Goal: Information Seeking & Learning: Learn about a topic

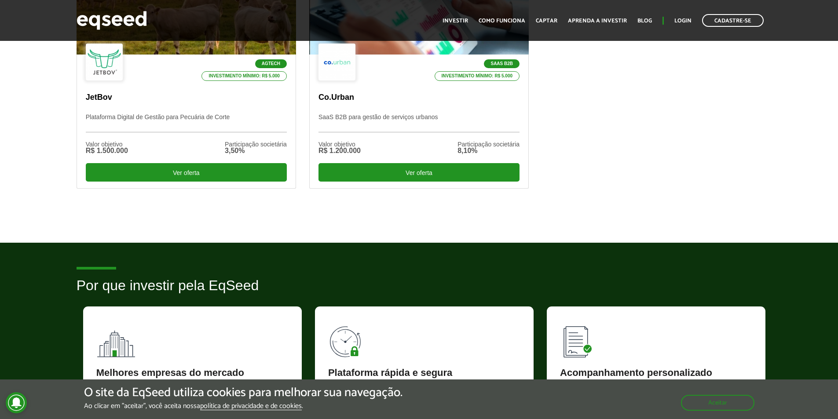
scroll to position [308, 0]
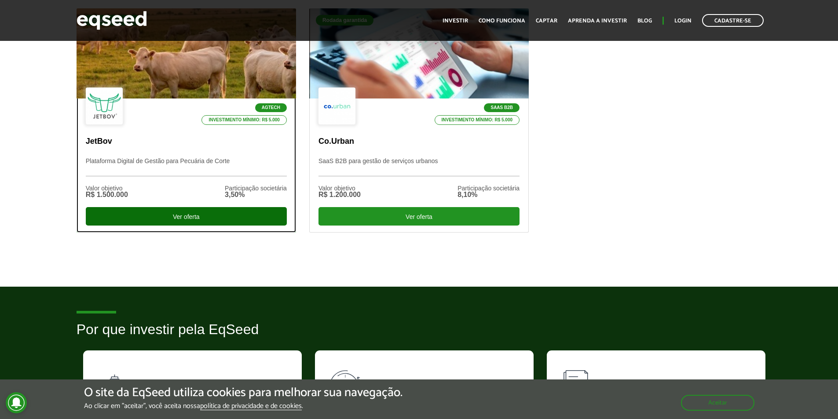
click at [251, 210] on div "Ver oferta" at bounding box center [186, 216] width 201 height 18
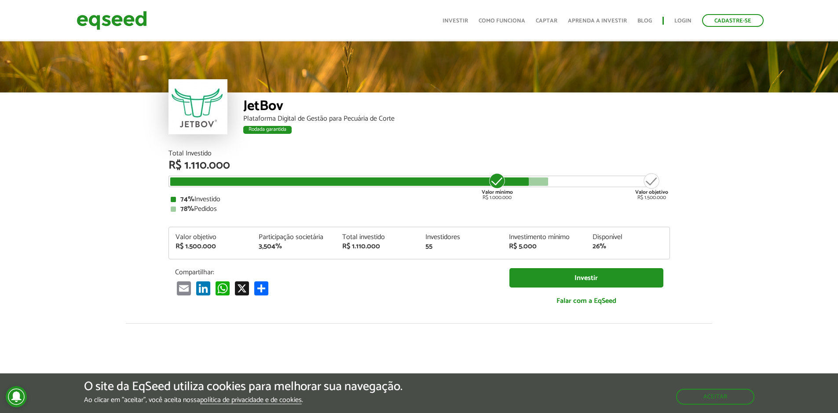
scroll to position [1090, 0]
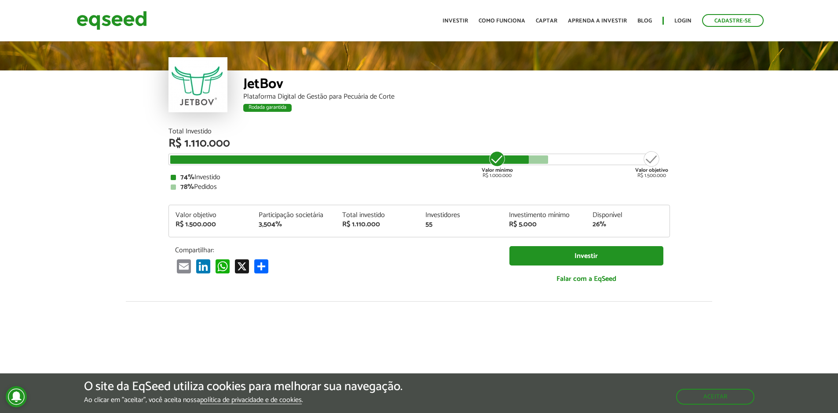
scroll to position [0, 0]
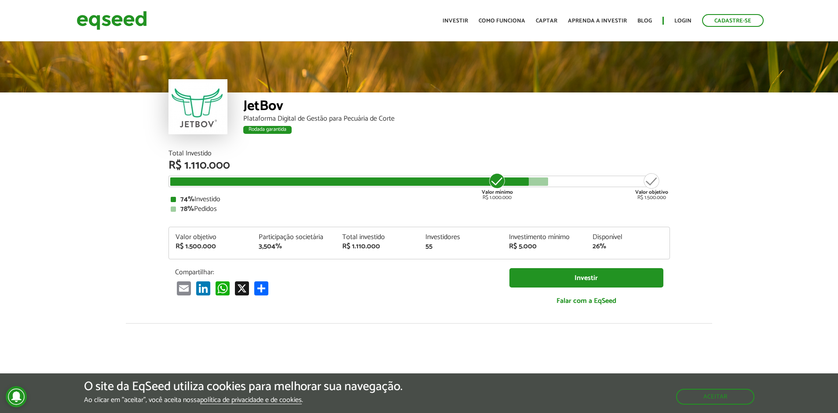
click at [248, 104] on div "JetBov" at bounding box center [456, 107] width 427 height 16
copy div "JetBov"
drag, startPoint x: 66, startPoint y: 20, endPoint x: 165, endPoint y: 21, distance: 99.4
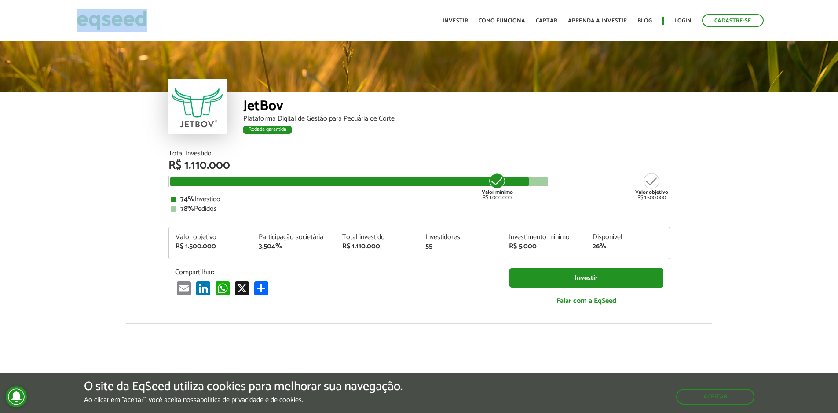
click at [165, 21] on div "Cadastre-se Toggle navigation Toggle navigation Início Investir Como funciona C…" at bounding box center [419, 20] width 838 height 23
copy link
click at [553, 113] on div "JetBov" at bounding box center [456, 107] width 427 height 16
click at [463, 16] on ul "Início Investir Como funciona Captar Aprenda a investir Blog Login Cadastre-se" at bounding box center [603, 20] width 330 height 13
click at [468, 21] on link "Investir" at bounding box center [455, 21] width 26 height 6
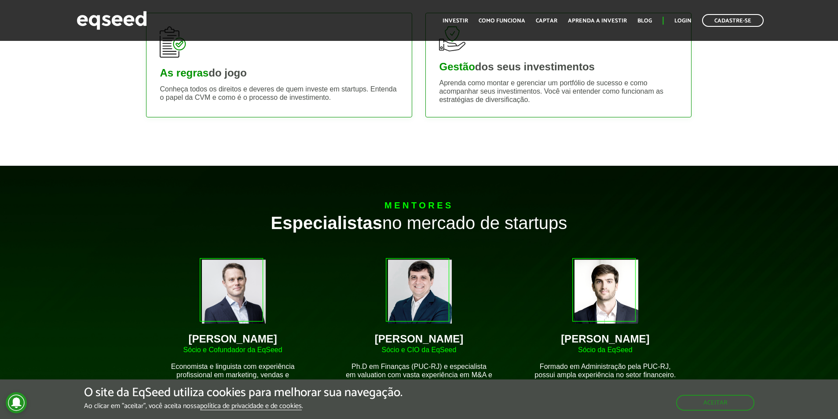
scroll to position [660, 0]
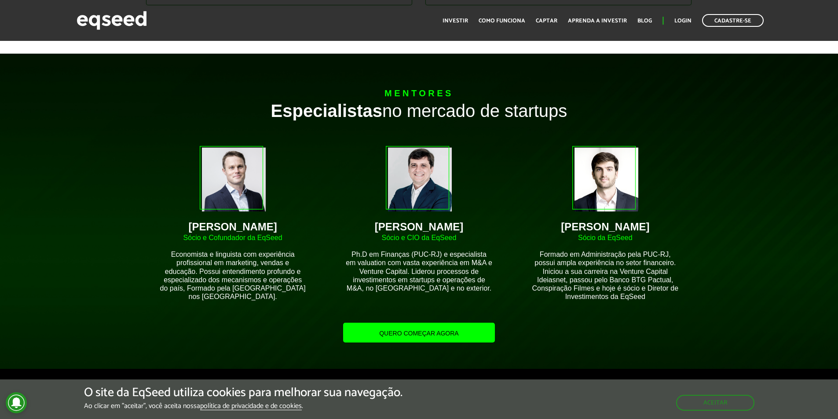
drag, startPoint x: 552, startPoint y: 226, endPoint x: 686, endPoint y: 226, distance: 133.7
click at [686, 226] on div "Anthony Mc Courtney Sócio da EqSeed Formado em Administração pela PUC-RJ, possu…" at bounding box center [605, 223] width 173 height 181
copy div "Anthony Mc Courtney"
drag, startPoint x: 384, startPoint y: 230, endPoint x: 464, endPoint y: 224, distance: 80.7
click at [464, 224] on div "Igor Monteiro" at bounding box center [419, 227] width 146 height 11
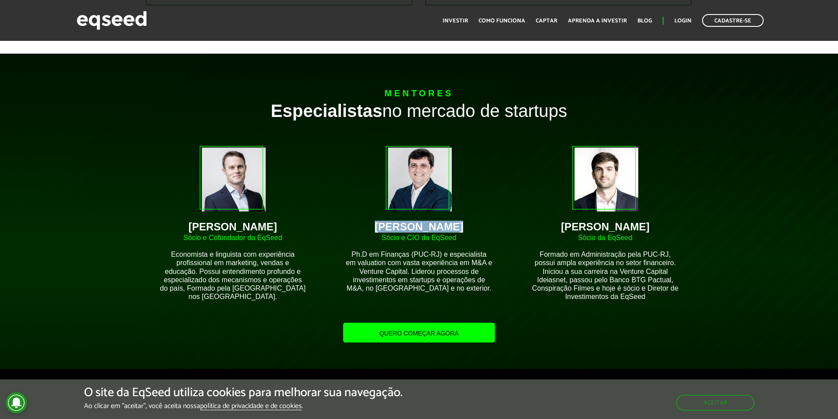
copy div "Igor Monteiro"
click at [237, 231] on div "Brian Begnoche" at bounding box center [232, 227] width 146 height 11
copy div "Brian Begnoche"
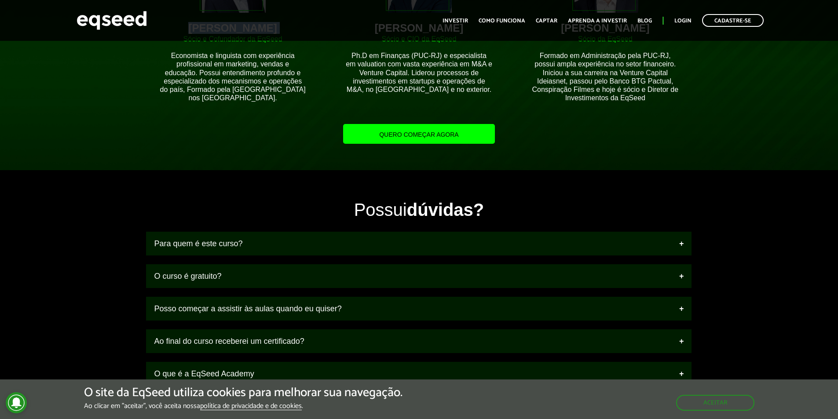
scroll to position [880, 0]
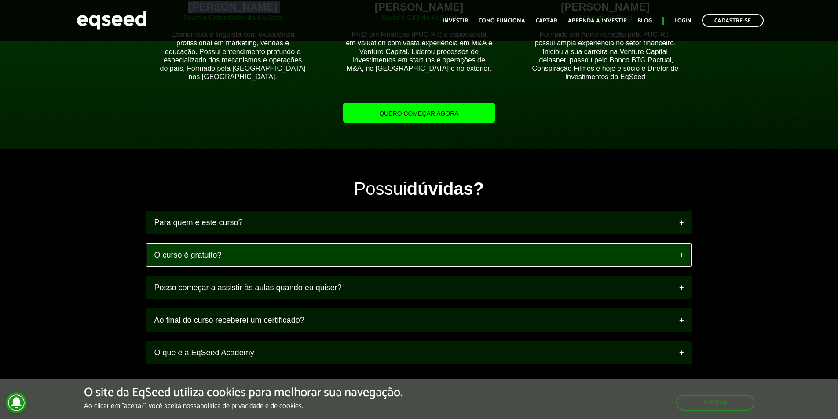
click at [466, 259] on link "O curso é gratuito?" at bounding box center [418, 255] width 545 height 24
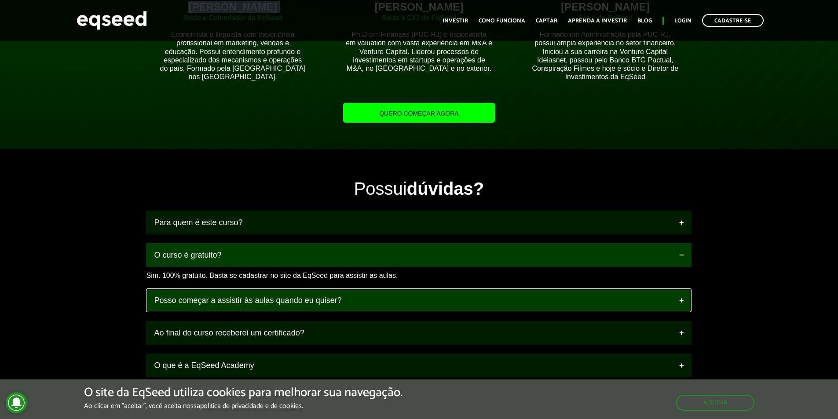
click at [463, 299] on link "Posso começar a assistir às aulas quando eu quiser?" at bounding box center [418, 301] width 545 height 24
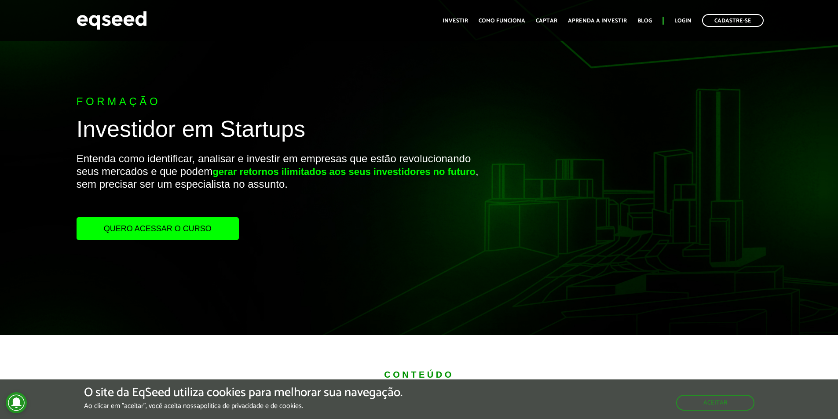
scroll to position [44, 0]
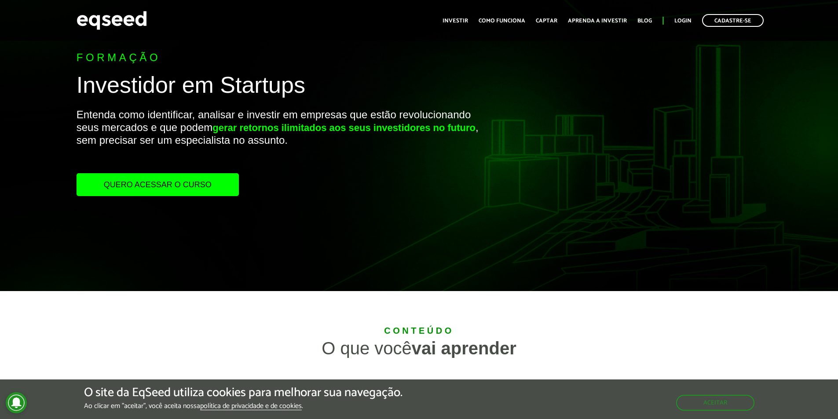
click at [214, 182] on link "Quero acessar o curso" at bounding box center [158, 184] width 162 height 23
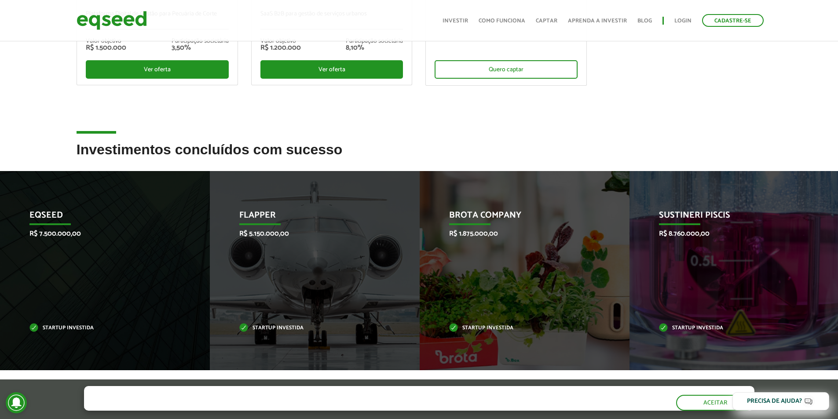
scroll to position [264, 0]
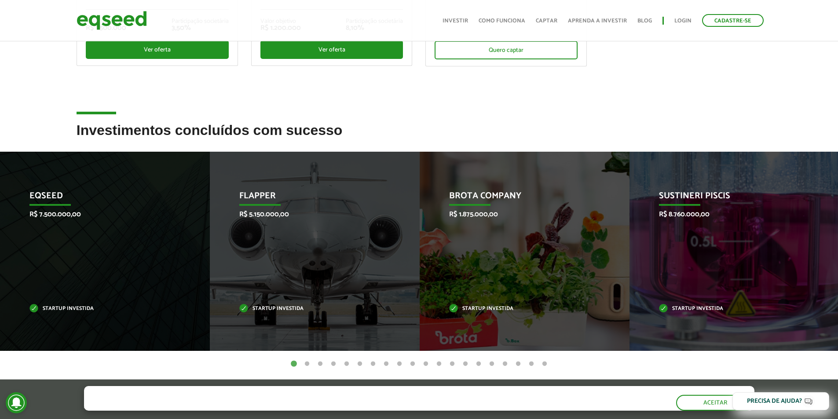
click at [308, 365] on button "2" at bounding box center [307, 364] width 9 height 9
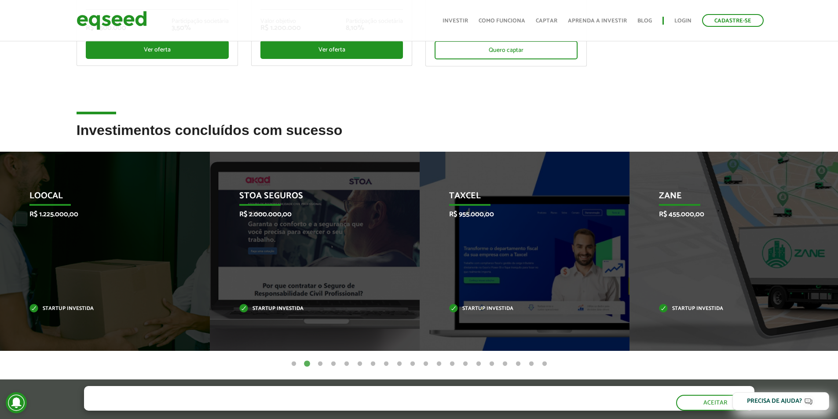
click at [294, 364] on button "1" at bounding box center [293, 364] width 9 height 9
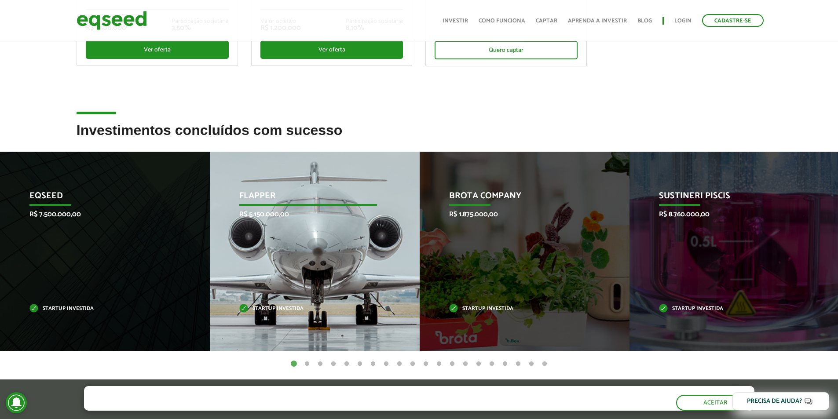
click at [307, 260] on div "Flapper R$ 5.150.000,00 Startup investida" at bounding box center [308, 251] width 197 height 199
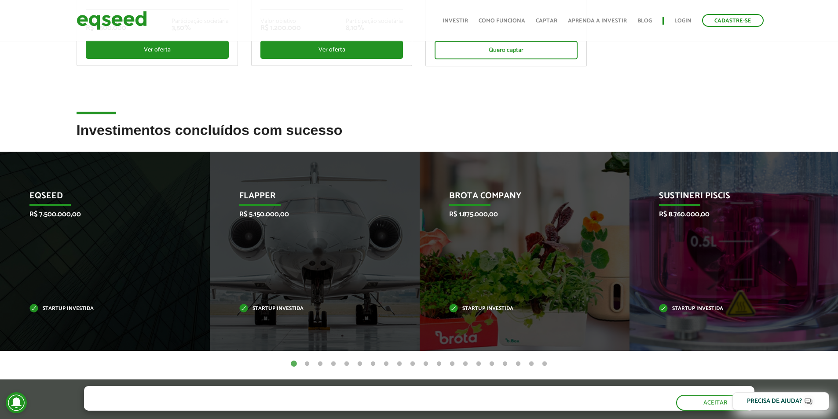
click at [304, 364] on button "2" at bounding box center [307, 364] width 9 height 9
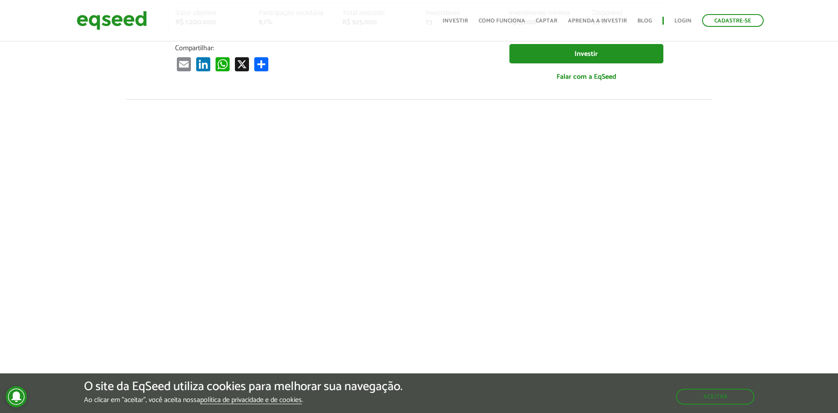
scroll to position [308, 0]
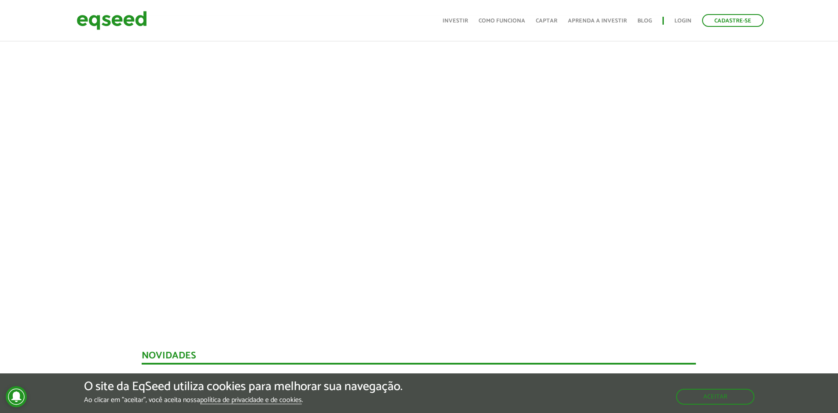
click at [98, 221] on div at bounding box center [419, 165] width 838 height 300
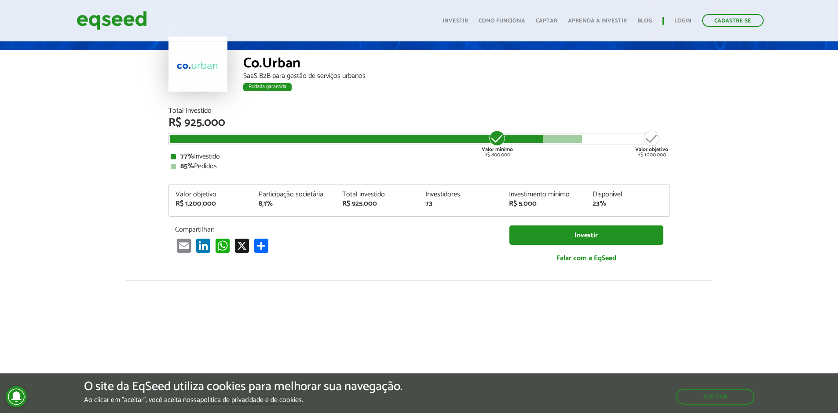
scroll to position [0, 0]
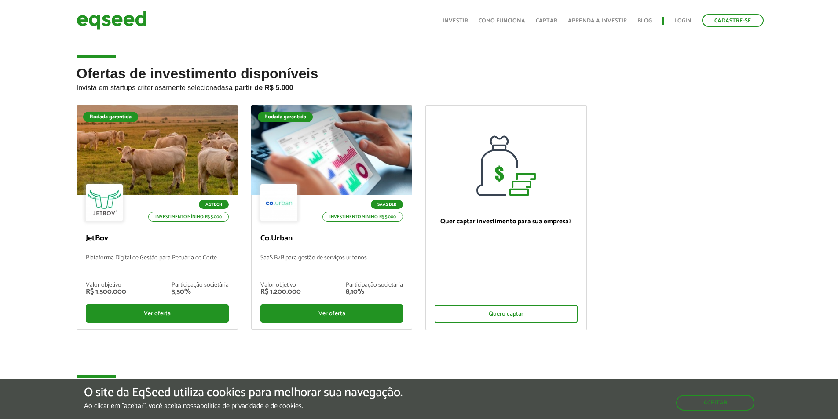
scroll to position [308, 0]
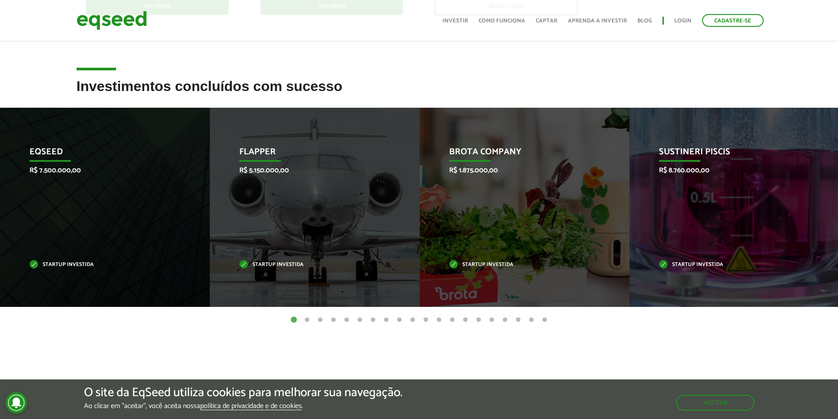
click at [161, 346] on article "Investimentos concluídos com sucesso Invoop R$ 250.000,00 Startup investida Pro…" at bounding box center [419, 226] width 838 height 294
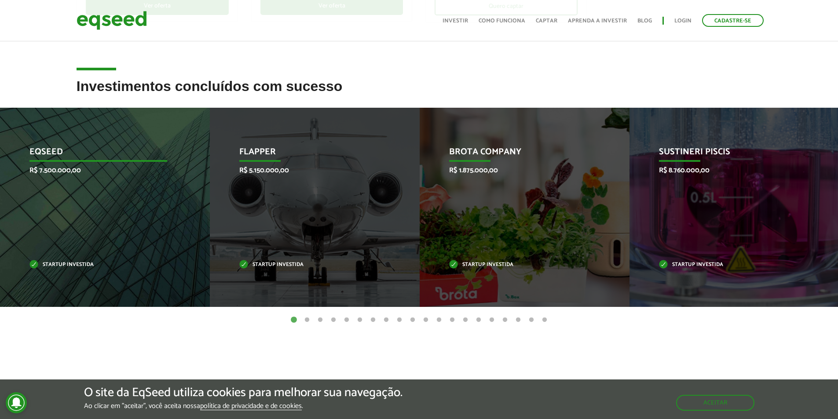
click at [65, 236] on div "EqSeed R$ 7.500.000,00 Startup investida" at bounding box center [98, 207] width 197 height 199
click at [58, 263] on p "Startup investida" at bounding box center [98, 265] width 138 height 5
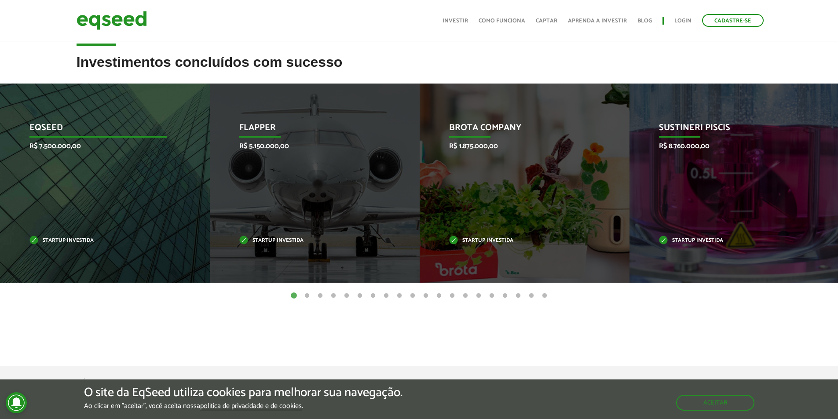
scroll to position [352, 0]
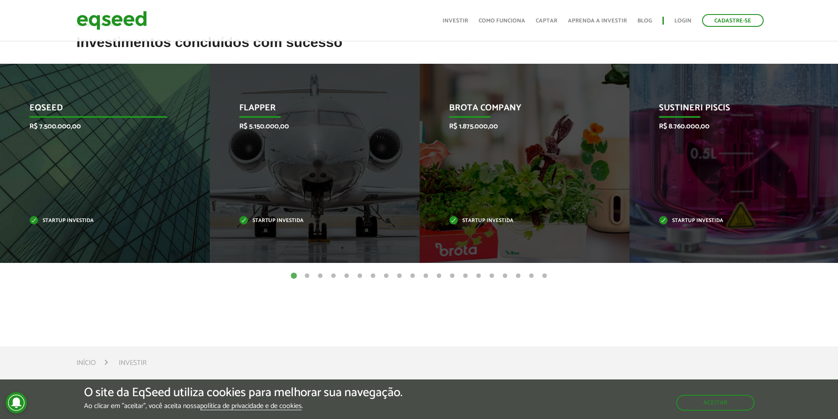
click at [106, 216] on div "EqSeed R$ 7.500.000,00 Startup investida" at bounding box center [98, 163] width 197 height 199
click at [59, 223] on p "Startup investida" at bounding box center [98, 221] width 138 height 5
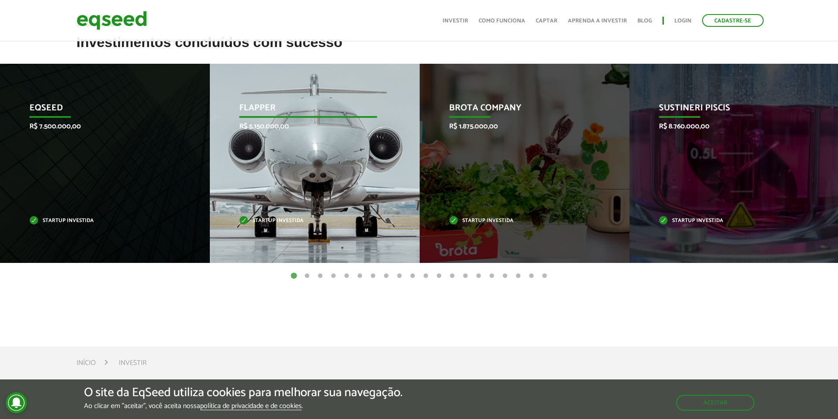
click at [290, 200] on div "Flapper R$ 5.150.000,00 Startup investida" at bounding box center [308, 163] width 197 height 199
click at [288, 219] on p "Startup investida" at bounding box center [308, 221] width 138 height 5
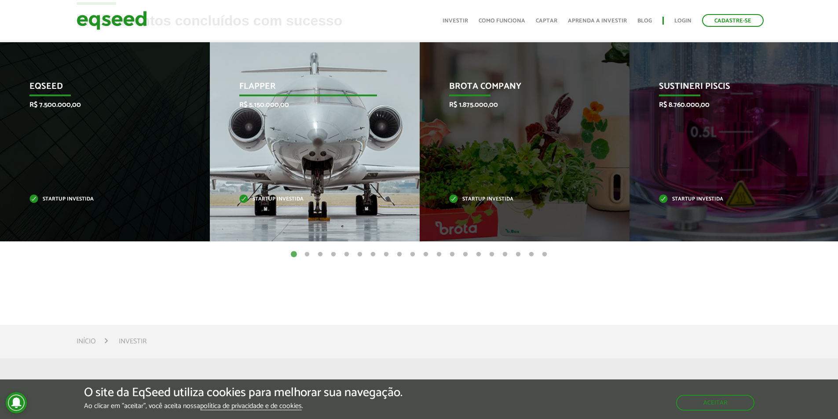
scroll to position [396, 0]
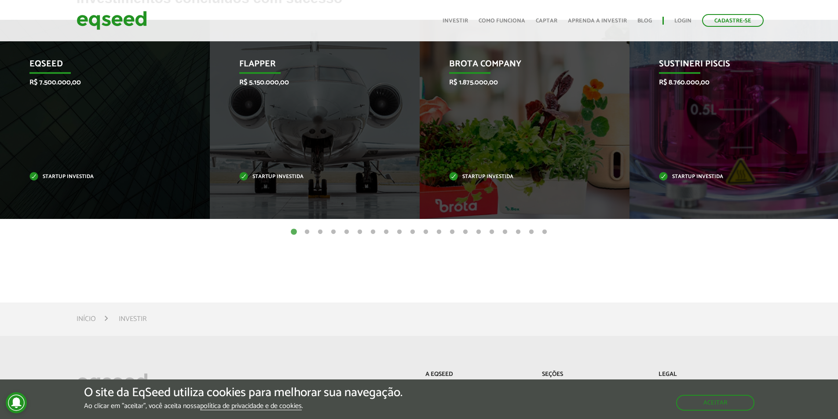
click at [303, 231] on button "2" at bounding box center [307, 232] width 9 height 9
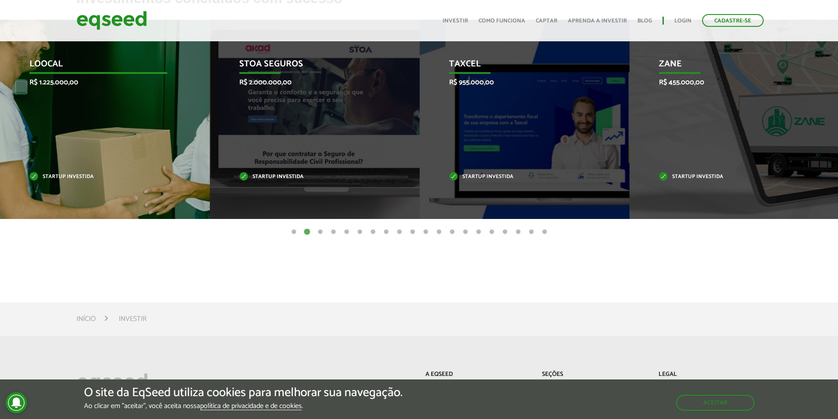
click at [89, 102] on div "Loocal R$ 1.225.000,00 Startup investida" at bounding box center [98, 119] width 197 height 199
click at [72, 175] on p "Startup investida" at bounding box center [98, 177] width 138 height 5
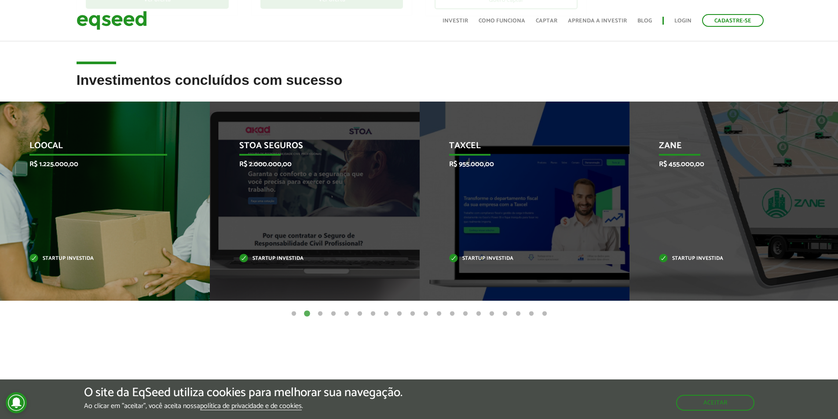
scroll to position [308, 0]
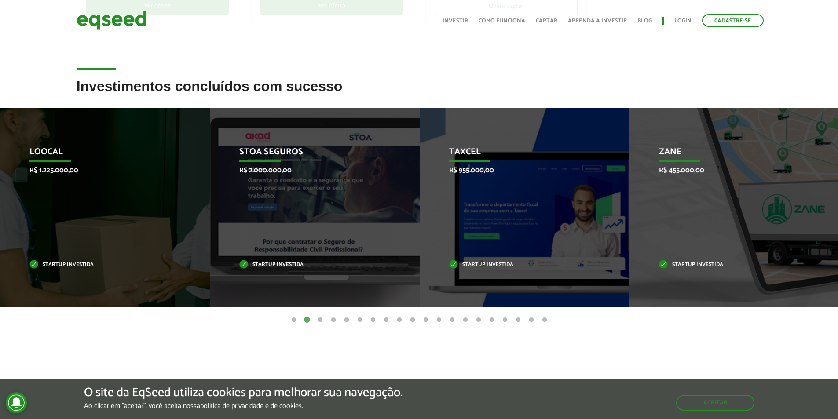
click at [292, 319] on button "1" at bounding box center [293, 320] width 9 height 9
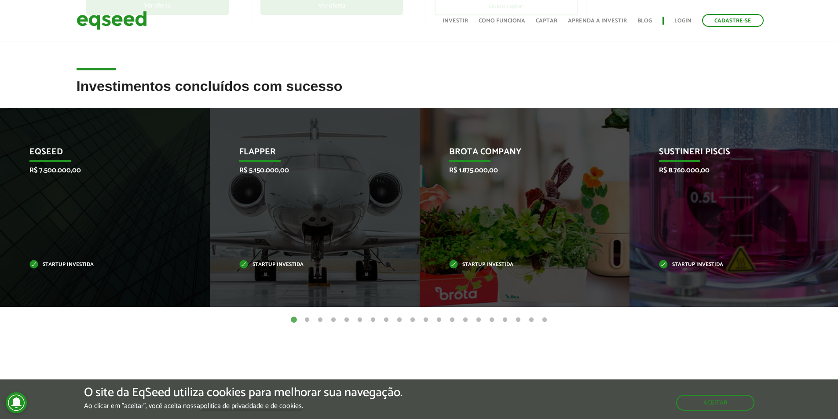
click at [312, 318] on ul "1 2 3 4 5 6 7 8 9 10 11 12 13 14 15 16 17 18 19 20" at bounding box center [419, 320] width 838 height 10
click at [308, 320] on button "2" at bounding box center [307, 320] width 9 height 9
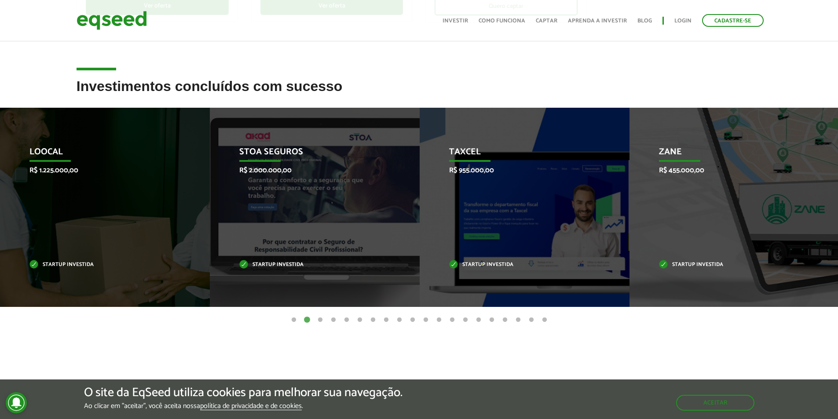
click at [322, 319] on button "3" at bounding box center [320, 320] width 9 height 9
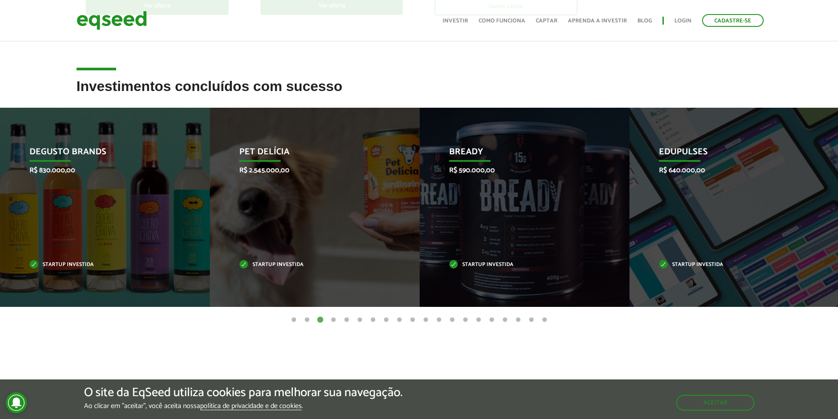
click at [329, 319] on button "4" at bounding box center [333, 320] width 9 height 9
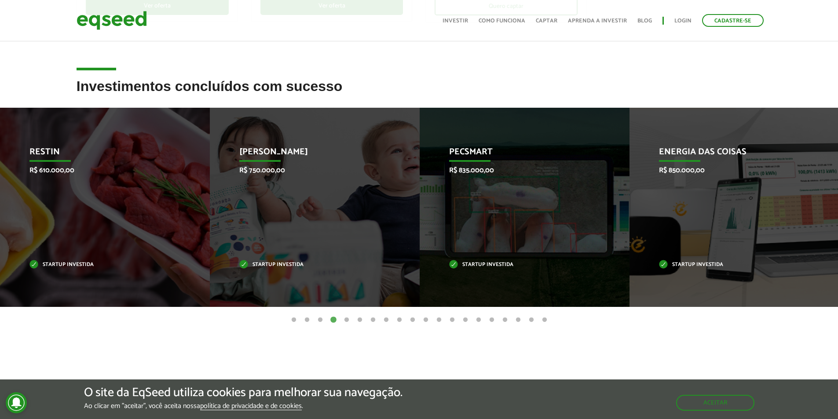
click at [293, 319] on button "1" at bounding box center [293, 320] width 9 height 9
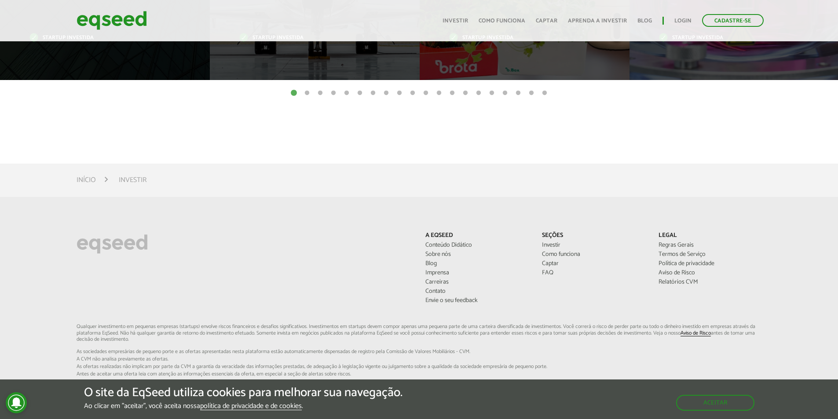
scroll to position [616, 0]
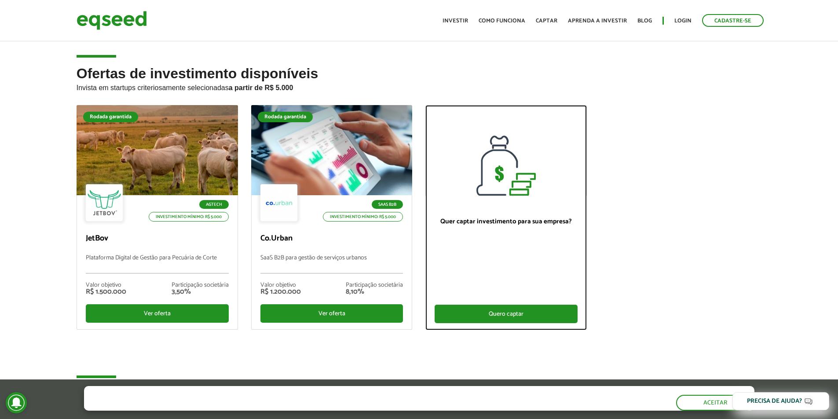
click at [537, 314] on div "Quero captar" at bounding box center [506, 314] width 143 height 18
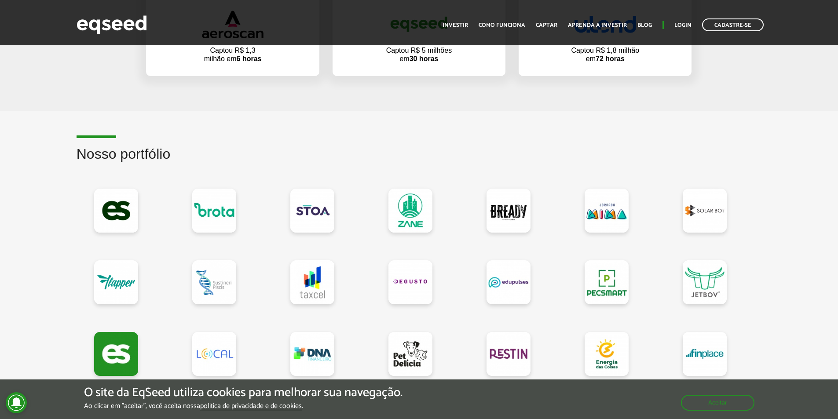
scroll to position [704, 0]
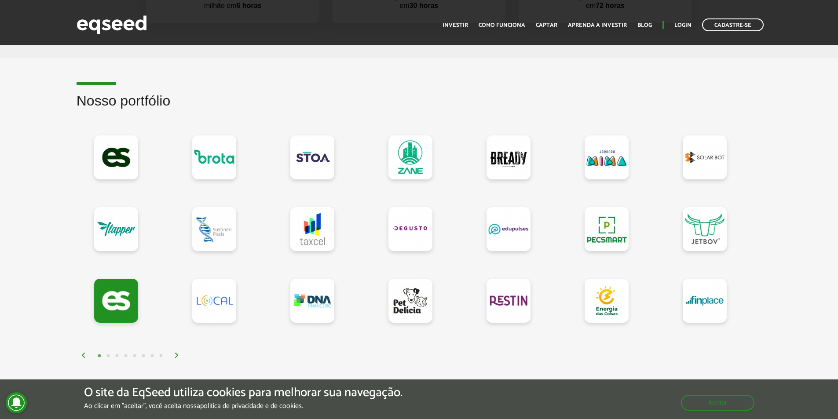
click at [177, 356] on img at bounding box center [176, 355] width 5 height 5
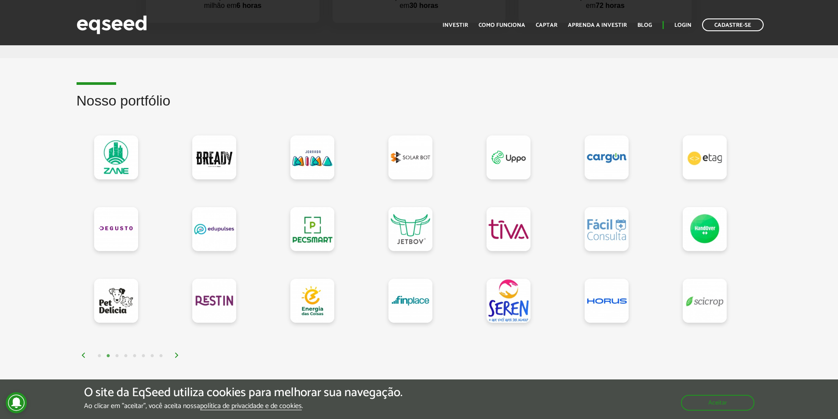
click at [177, 356] on img at bounding box center [176, 355] width 5 height 5
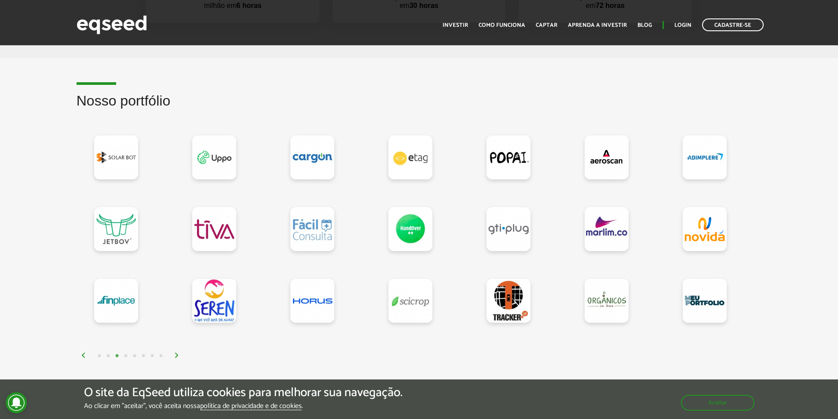
click at [177, 356] on img at bounding box center [176, 355] width 5 height 5
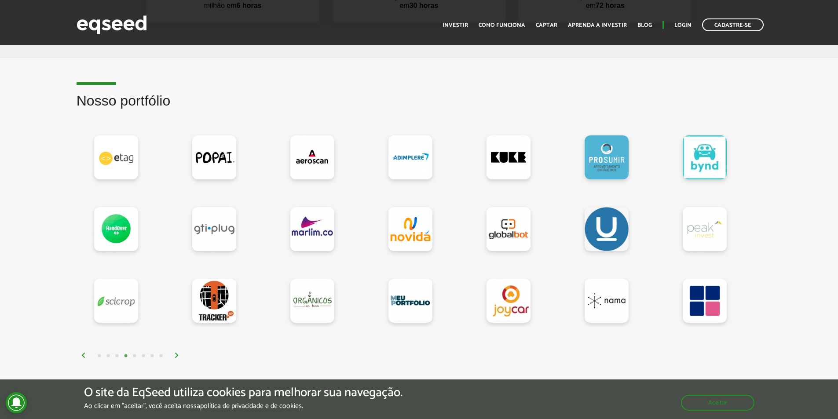
click at [177, 356] on img at bounding box center [176, 355] width 5 height 5
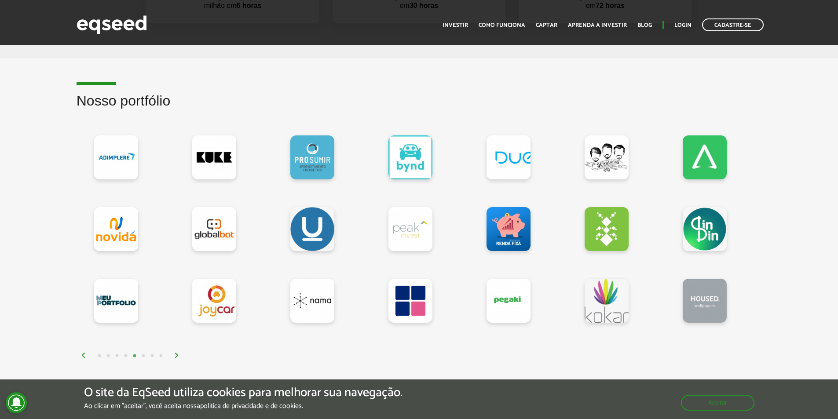
click at [177, 356] on img at bounding box center [176, 355] width 5 height 5
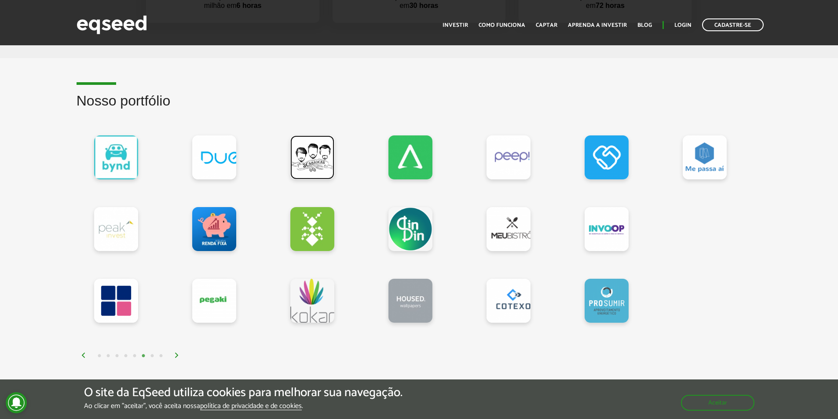
click at [308, 154] on link at bounding box center [312, 157] width 44 height 44
click at [286, 175] on div at bounding box center [322, 229] width 98 height 215
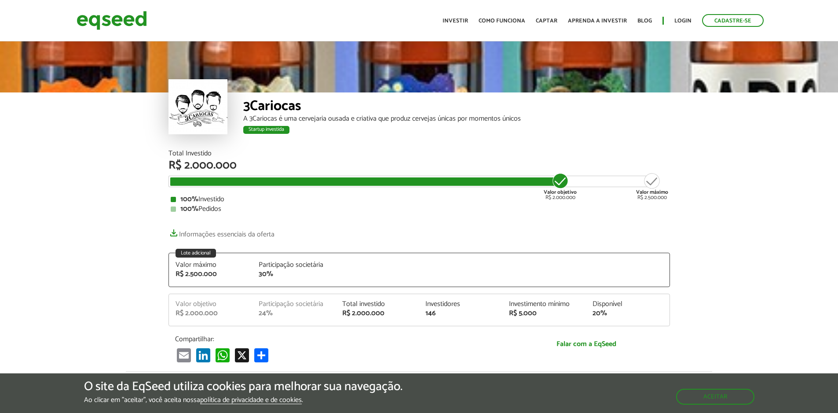
click at [345, 214] on div "Total Investido R$ 2.000.000 Valor objetivo R$ 2.000.000 Valor máximo R$ 2.500.…" at bounding box center [418, 256] width 501 height 212
click at [344, 150] on div "Total Investido" at bounding box center [418, 153] width 501 height 7
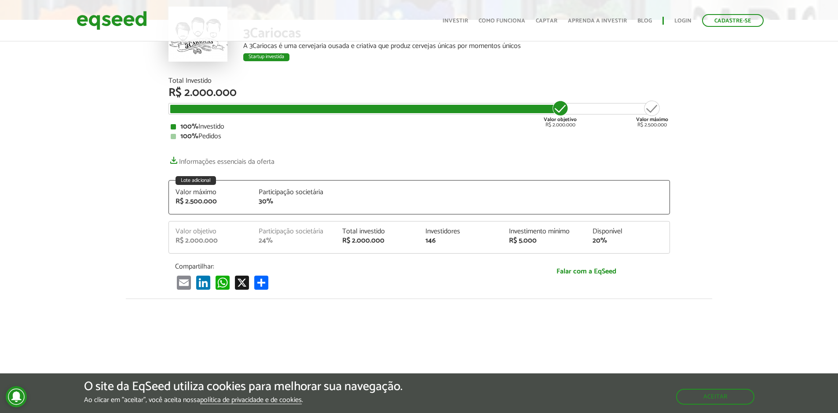
scroll to position [88, 0]
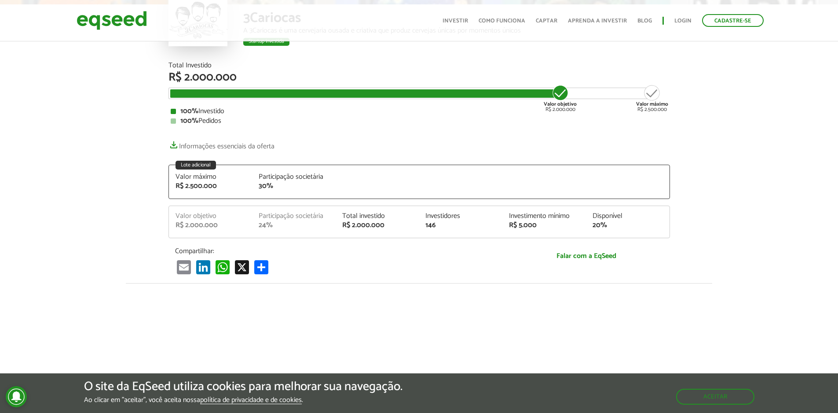
click at [40, 65] on article "3Cariocas A 3Cariocas é uma cervejaria ousada e criativa que produz cervejas ún…" at bounding box center [419, 267] width 838 height 631
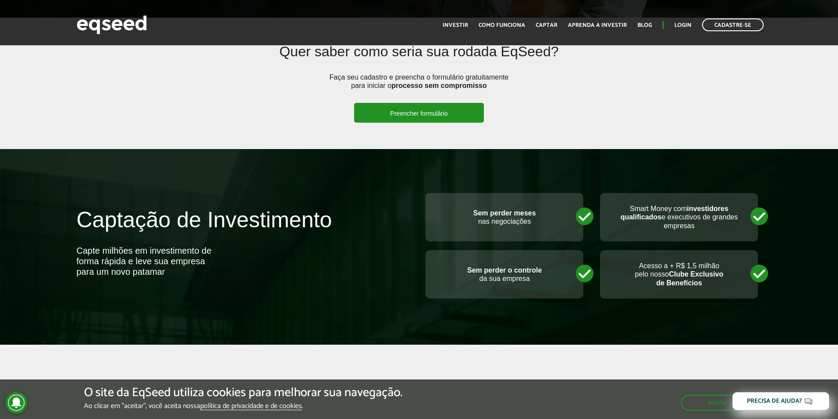
scroll to position [264, 0]
